Goal: Participate in discussion: Engage in conversation with other users on a specific topic

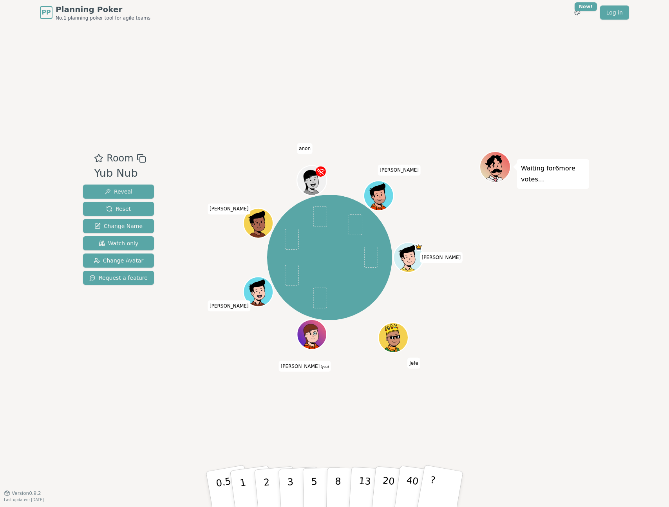
click at [158, 146] on div "Room Yub Nub Reveal Reset Change Name Watch only Change Avatar Request a featur…" at bounding box center [334, 258] width 509 height 467
click at [231, 356] on div "[PERSON_NAME] Jefe [PERSON_NAME] (you) [PERSON_NAME] [PERSON_NAME] anon [PERSON…" at bounding box center [330, 258] width 300 height 215
drag, startPoint x: 273, startPoint y: 442, endPoint x: 281, endPoint y: 501, distance: 59.4
click at [273, 442] on div "Room Yub Nub Reveal Reset Change Name Watch only Change Avatar Request a featur…" at bounding box center [334, 258] width 509 height 467
click at [276, 481] on button "2" at bounding box center [275, 489] width 45 height 62
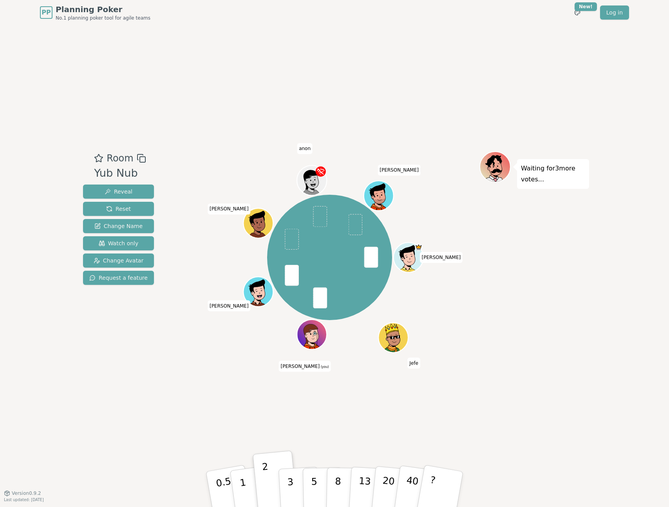
click at [331, 87] on div "Room Yub Nub Reveal Reset Change Name Watch only Change Avatar Request a featur…" at bounding box center [334, 258] width 509 height 467
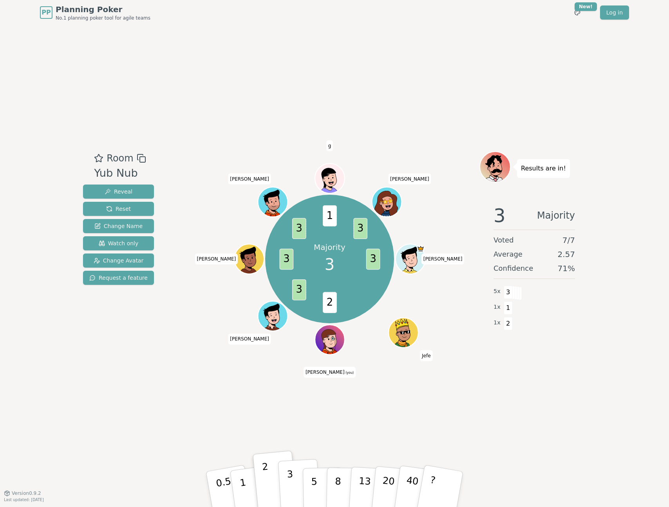
click at [289, 496] on p "3" at bounding box center [291, 489] width 9 height 43
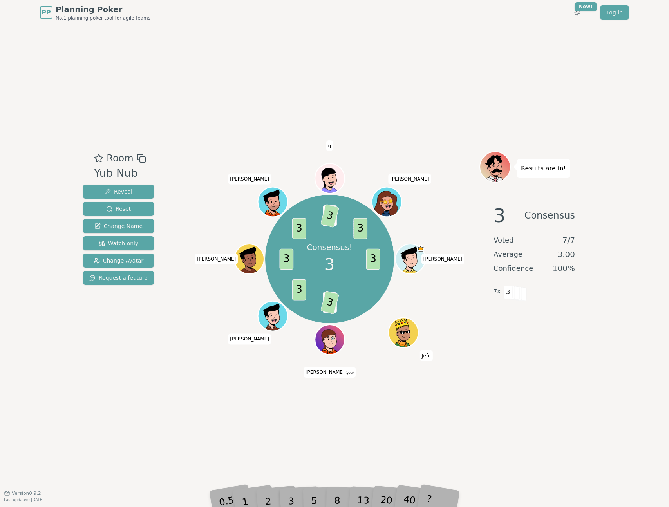
drag, startPoint x: 267, startPoint y: 423, endPoint x: 284, endPoint y: 446, distance: 28.8
click at [267, 423] on div "Room Yub Nub Reveal Reset Change Name Watch only Change Avatar Request a featur…" at bounding box center [334, 258] width 509 height 467
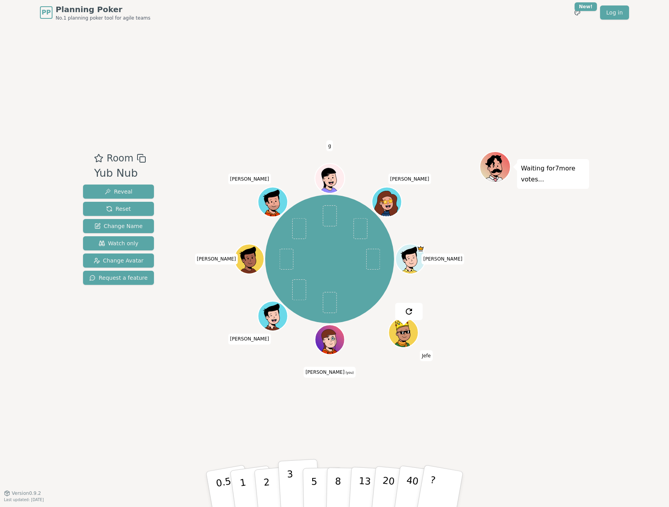
click at [293, 498] on p "3" at bounding box center [291, 489] width 9 height 43
click at [293, 491] on p "3" at bounding box center [291, 489] width 9 height 43
click at [322, 483] on button "5" at bounding box center [323, 489] width 40 height 60
click at [320, 479] on button "5" at bounding box center [323, 489] width 40 height 60
click at [319, 480] on button "5" at bounding box center [323, 489] width 40 height 60
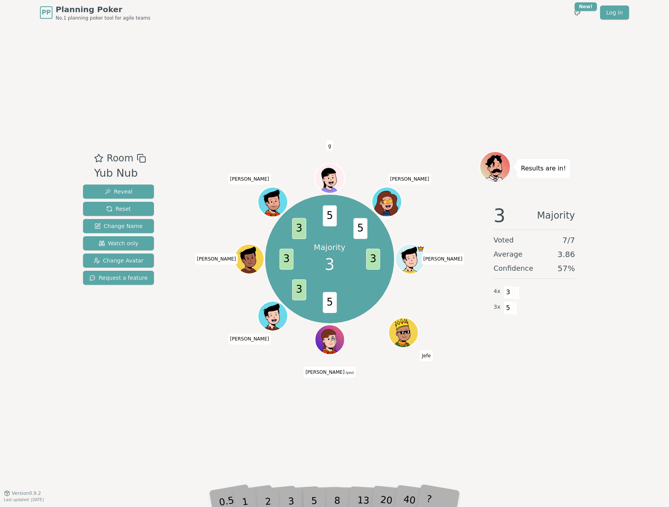
click at [287, 445] on div "Room Yub Nub Reveal Reset Change Name Watch only Change Avatar Request a featur…" at bounding box center [334, 258] width 509 height 467
